Goal: Task Accomplishment & Management: Use online tool/utility

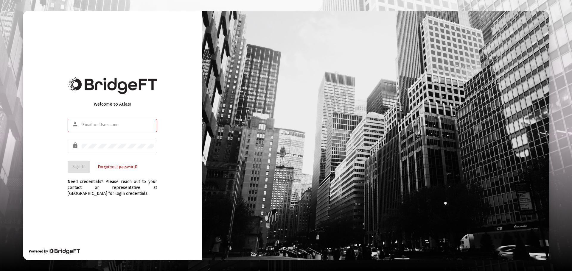
type input "[EMAIL_ADDRESS][DOMAIN_NAME]"
click at [79, 168] on span "Sign In" at bounding box center [78, 166] width 13 height 5
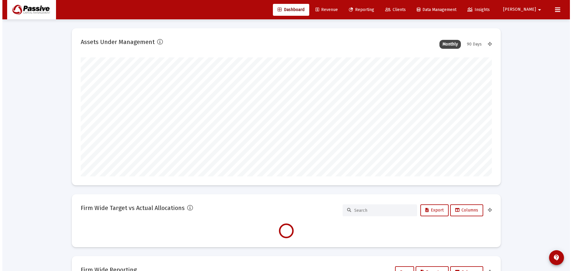
scroll to position [119, 411]
click at [372, 8] on span "Reporting" at bounding box center [359, 9] width 25 height 5
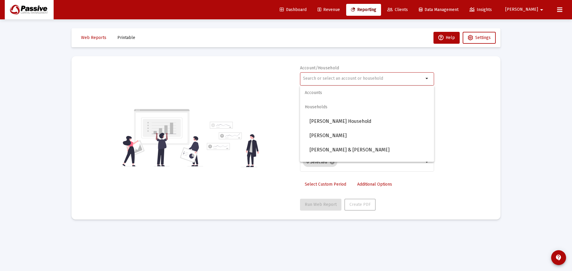
click at [326, 80] on input "text" at bounding box center [363, 78] width 121 height 5
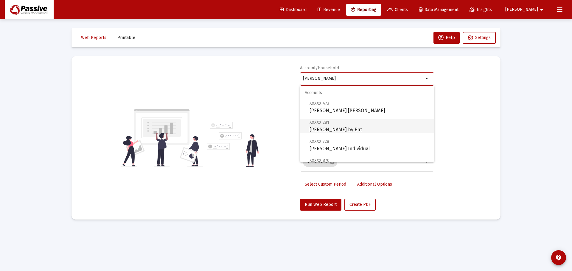
click at [340, 130] on span "XXXXX 281 [PERSON_NAME] by Ent" at bounding box center [370, 126] width 120 height 15
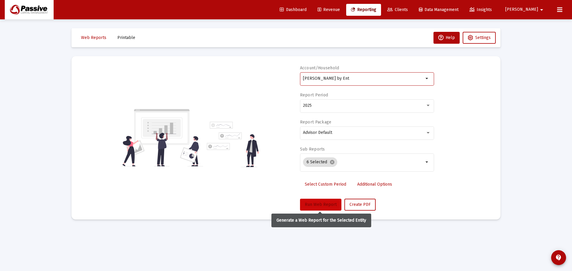
click at [322, 207] on span "Run Web Report" at bounding box center [321, 204] width 32 height 5
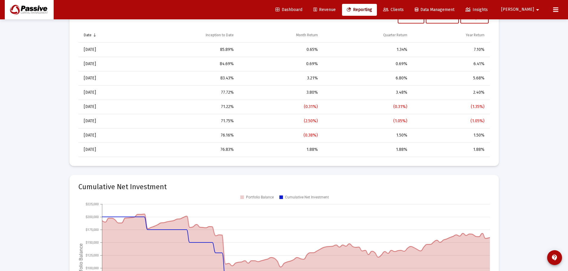
scroll to position [447, 0]
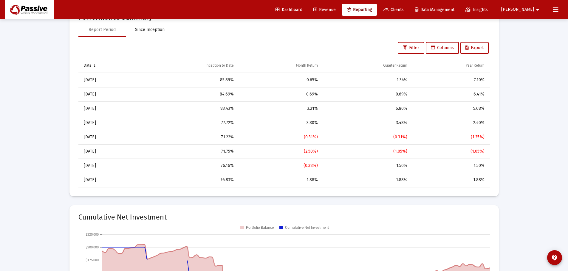
click at [157, 28] on div "Since Inception" at bounding box center [150, 30] width 30 height 6
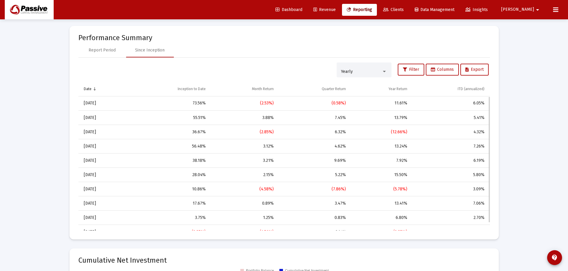
scroll to position [417, 0]
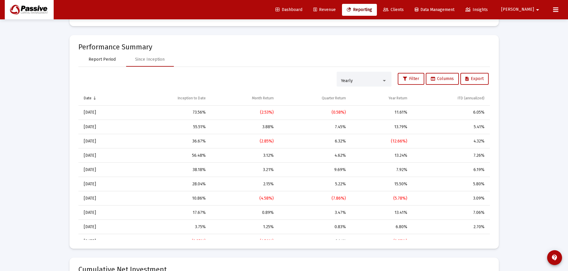
click at [96, 59] on div "Report Period" at bounding box center [102, 60] width 27 height 6
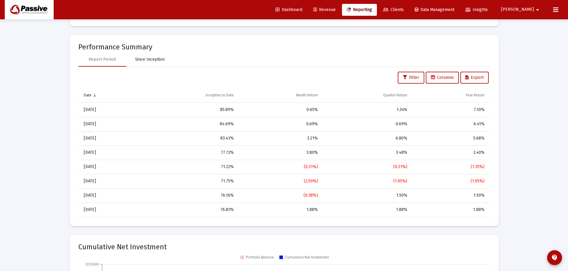
click at [132, 61] on div "Since Inception" at bounding box center [150, 59] width 48 height 14
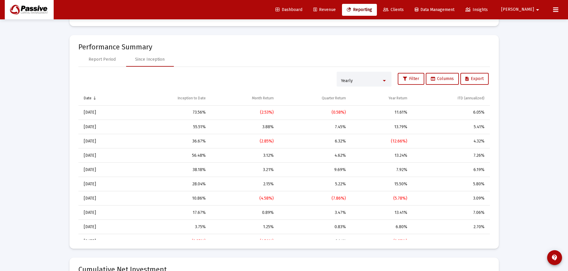
click at [357, 83] on div "Yearly" at bounding box center [361, 81] width 41 height 5
drag, startPoint x: 284, startPoint y: 80, endPoint x: 248, endPoint y: 78, distance: 36.7
click at [284, 80] on div at bounding box center [284, 135] width 568 height 271
click at [98, 59] on div "Report Period" at bounding box center [102, 60] width 27 height 6
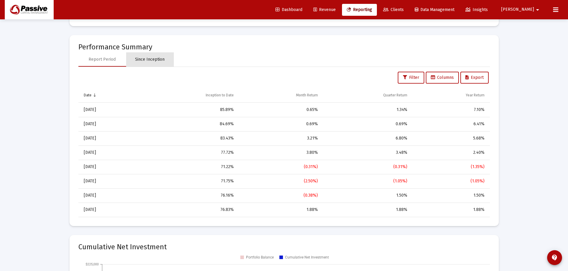
click at [143, 60] on div "Since Inception" at bounding box center [150, 60] width 30 height 6
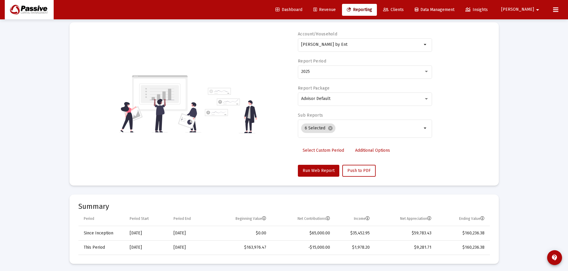
scroll to position [0, 0]
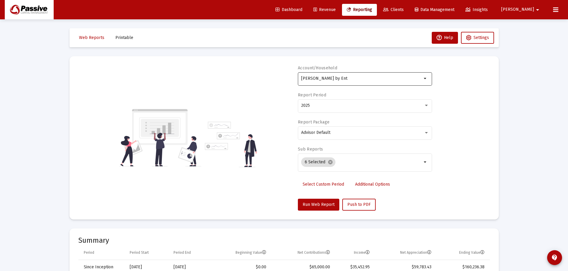
click at [340, 83] on div "[PERSON_NAME] by Ent" at bounding box center [361, 78] width 121 height 15
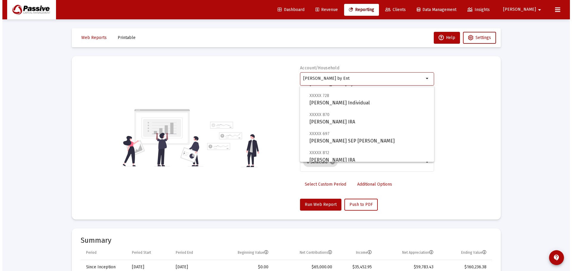
scroll to position [60, 0]
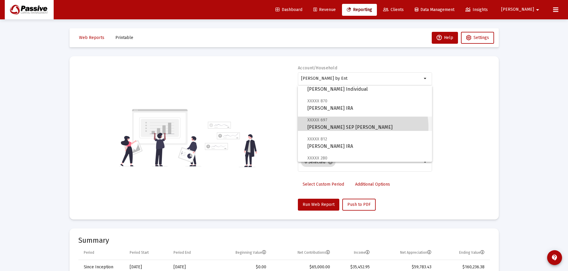
click at [357, 128] on span "XXXXX 697 [PERSON_NAME] SEP [PERSON_NAME]" at bounding box center [367, 124] width 120 height 15
type input "[PERSON_NAME] SEP [PERSON_NAME]"
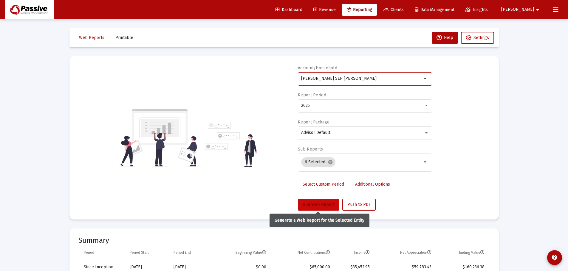
click at [324, 203] on span "Run Web Report" at bounding box center [318, 204] width 32 height 5
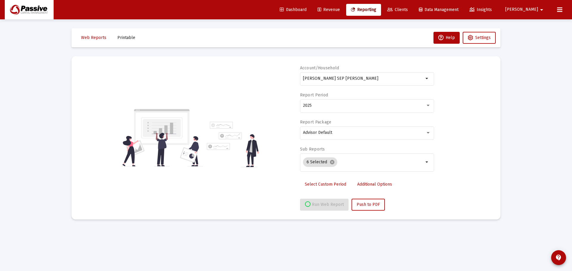
click at [280, 87] on div "Account/Household [PERSON_NAME] IRA arrow_drop_down Report Period 2025 Report P…" at bounding box center [285, 138] width 411 height 146
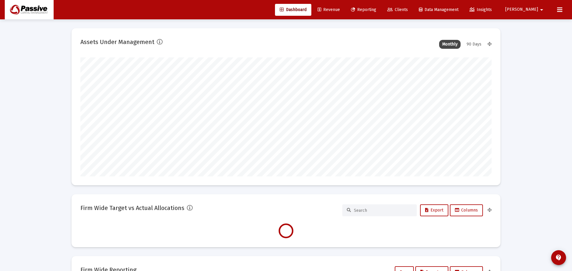
type input "2025-08-11"
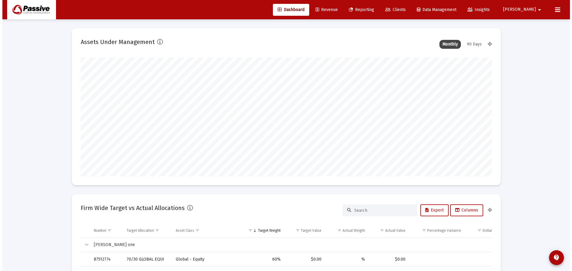
scroll to position [119, 192]
click at [372, 9] on span "Reporting" at bounding box center [359, 9] width 25 height 5
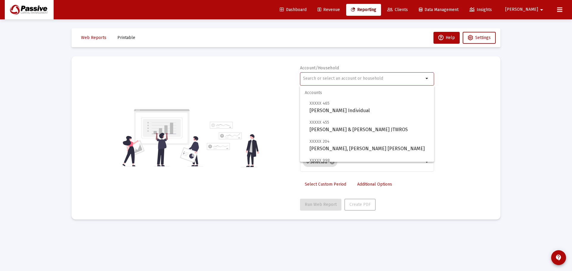
click at [336, 77] on input "text" at bounding box center [363, 78] width 121 height 5
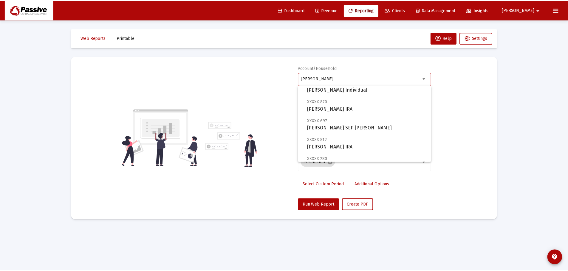
scroll to position [60, 0]
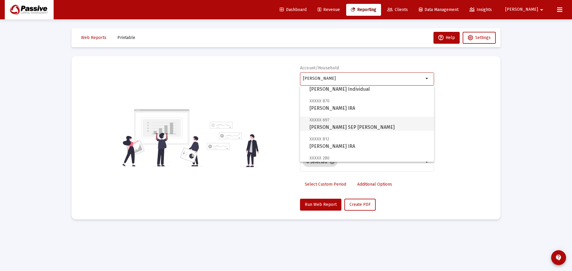
click at [343, 125] on span "XXXXX 697 [PERSON_NAME] SEP [PERSON_NAME]" at bounding box center [370, 124] width 120 height 15
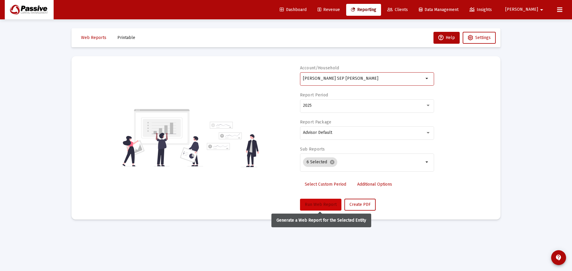
click at [315, 201] on button "Run Web Report" at bounding box center [320, 205] width 41 height 12
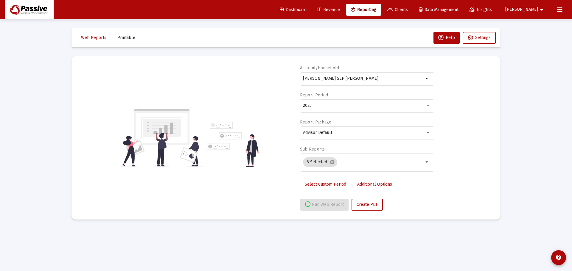
click at [465, 141] on div "Account/Household Farber, Peter SEP IRA arrow_drop_down Report Period 2025 Repo…" at bounding box center [285, 138] width 411 height 146
click at [416, 194] on div "Select Custom Period Additional Options" at bounding box center [367, 186] width 134 height 15
click at [384, 158] on div "6 Selected cancel" at bounding box center [363, 162] width 123 height 12
click at [443, 150] on div "Account/Household Farber, Peter SEP IRA arrow_drop_down Report Period 2025 Repo…" at bounding box center [285, 138] width 411 height 146
click at [474, 100] on div "Account/Household Farber, Peter SEP IRA arrow_drop_down Report Period 2025 Repo…" at bounding box center [285, 138] width 411 height 146
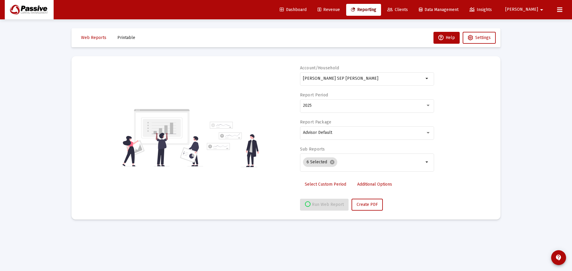
click at [469, 149] on div "Account/Household Farber, Peter SEP IRA arrow_drop_down Report Period 2025 Repo…" at bounding box center [285, 138] width 411 height 146
click at [464, 162] on div "Account/Household Farber, Peter SEP IRA arrow_drop_down Report Period 2025 Repo…" at bounding box center [285, 138] width 411 height 146
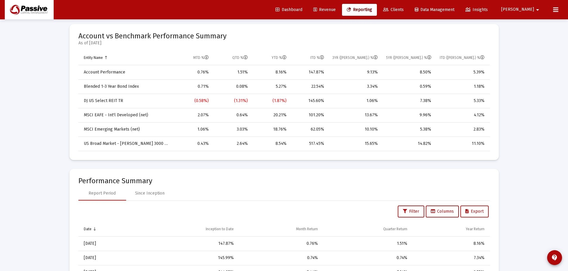
scroll to position [328, 0]
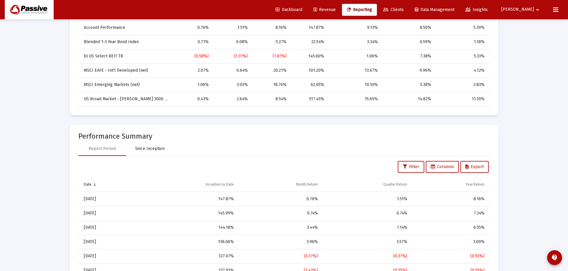
click at [136, 149] on div "Since Inception" at bounding box center [150, 149] width 30 height 6
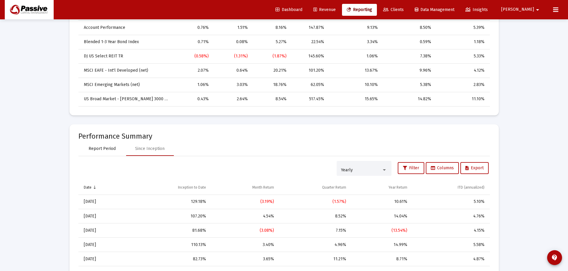
click at [101, 149] on div "Report Period" at bounding box center [102, 149] width 27 height 6
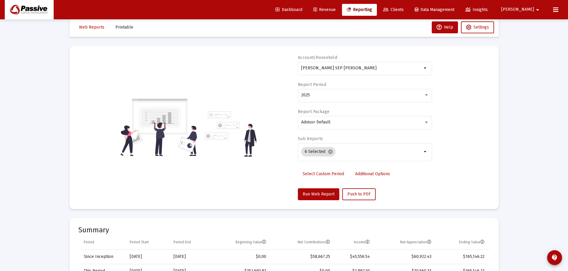
scroll to position [0, 0]
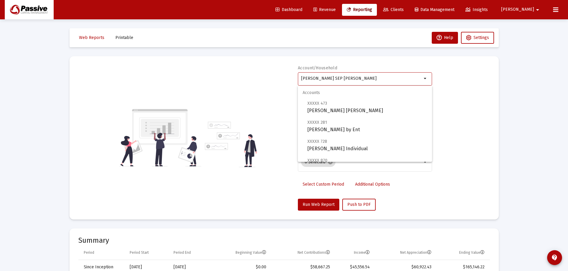
click at [352, 81] on input "[PERSON_NAME] SEP [PERSON_NAME]" at bounding box center [361, 78] width 121 height 5
drag, startPoint x: 353, startPoint y: 80, endPoint x: 285, endPoint y: 80, distance: 67.3
click at [285, 80] on div "Account/Household [PERSON_NAME] IRA arrow_drop_down Report Period 2025 Report P…" at bounding box center [283, 138] width 411 height 146
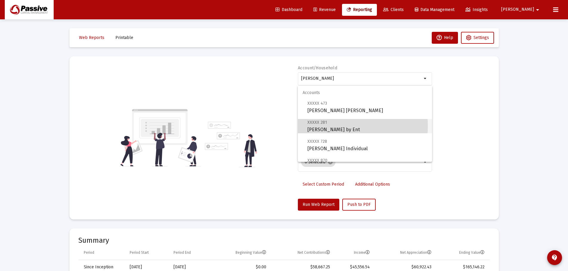
click at [333, 126] on span "XXXXX 281 [PERSON_NAME] by Ent" at bounding box center [367, 126] width 120 height 15
type input "[PERSON_NAME] by Ent"
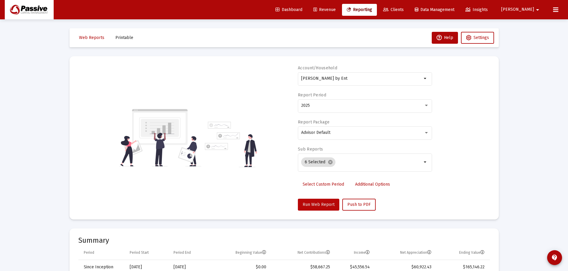
click at [325, 202] on button "Run Web Report" at bounding box center [318, 205] width 41 height 12
